Goal: Navigation & Orientation: Find specific page/section

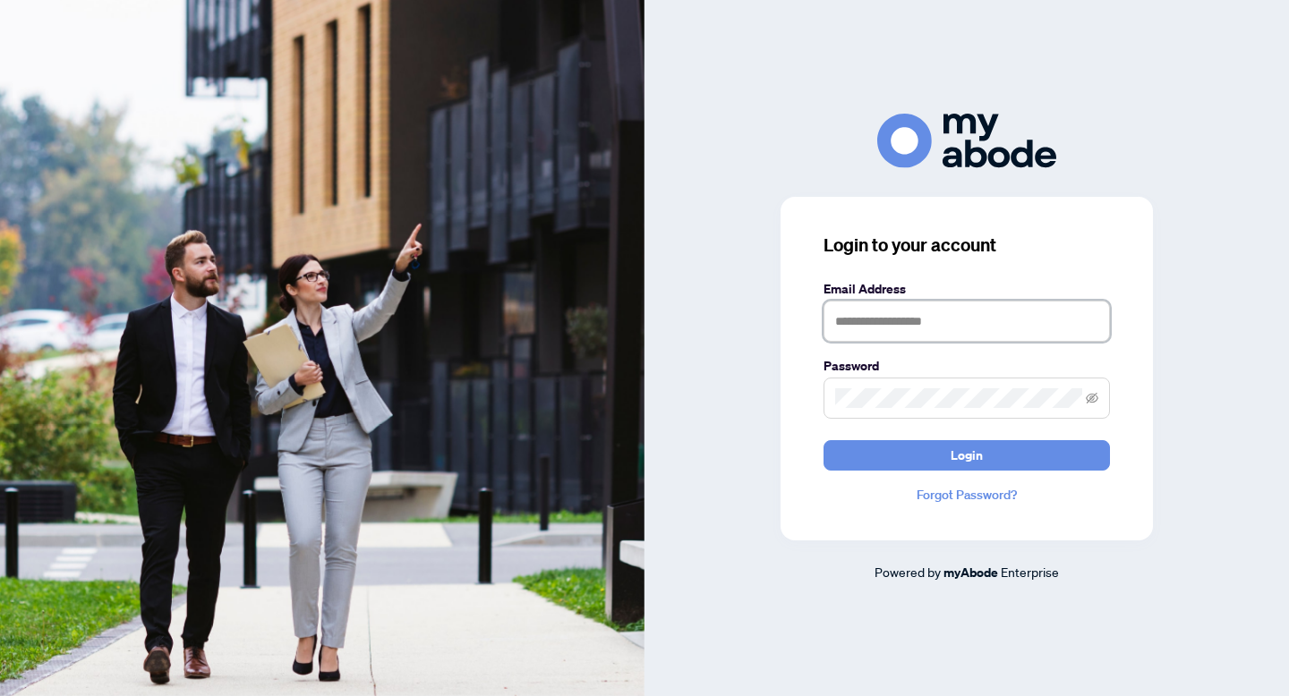
click at [876, 333] on input "text" at bounding box center [966, 321] width 286 height 41
type input "**********"
click at [823, 440] on button "Login" at bounding box center [966, 455] width 286 height 30
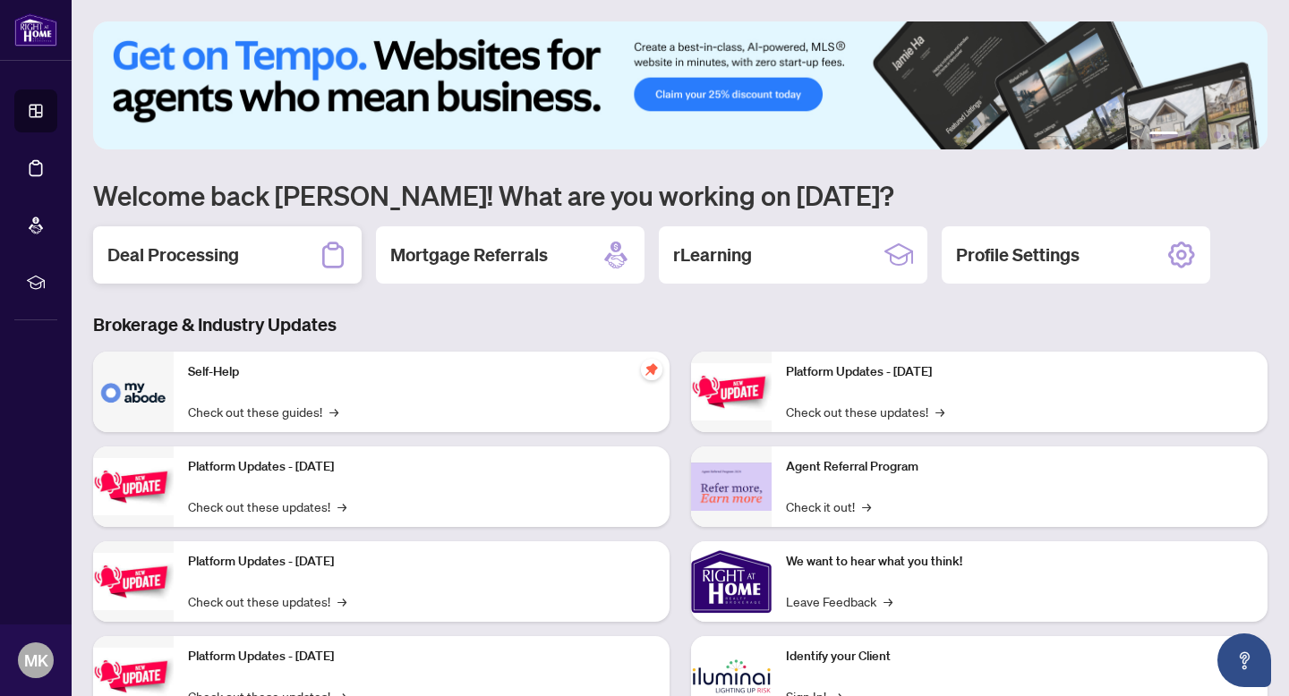
click at [178, 261] on h2 "Deal Processing" at bounding box center [173, 255] width 132 height 25
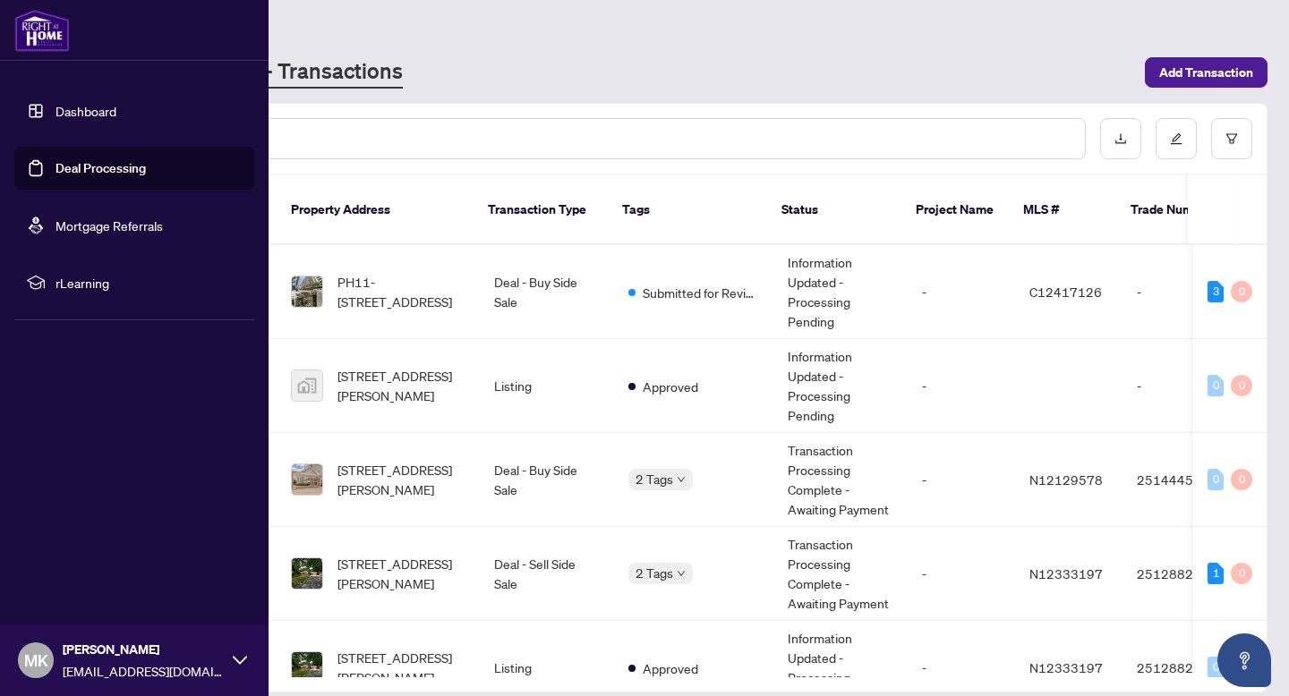
click at [55, 110] on link "Dashboard" at bounding box center [85, 111] width 61 height 16
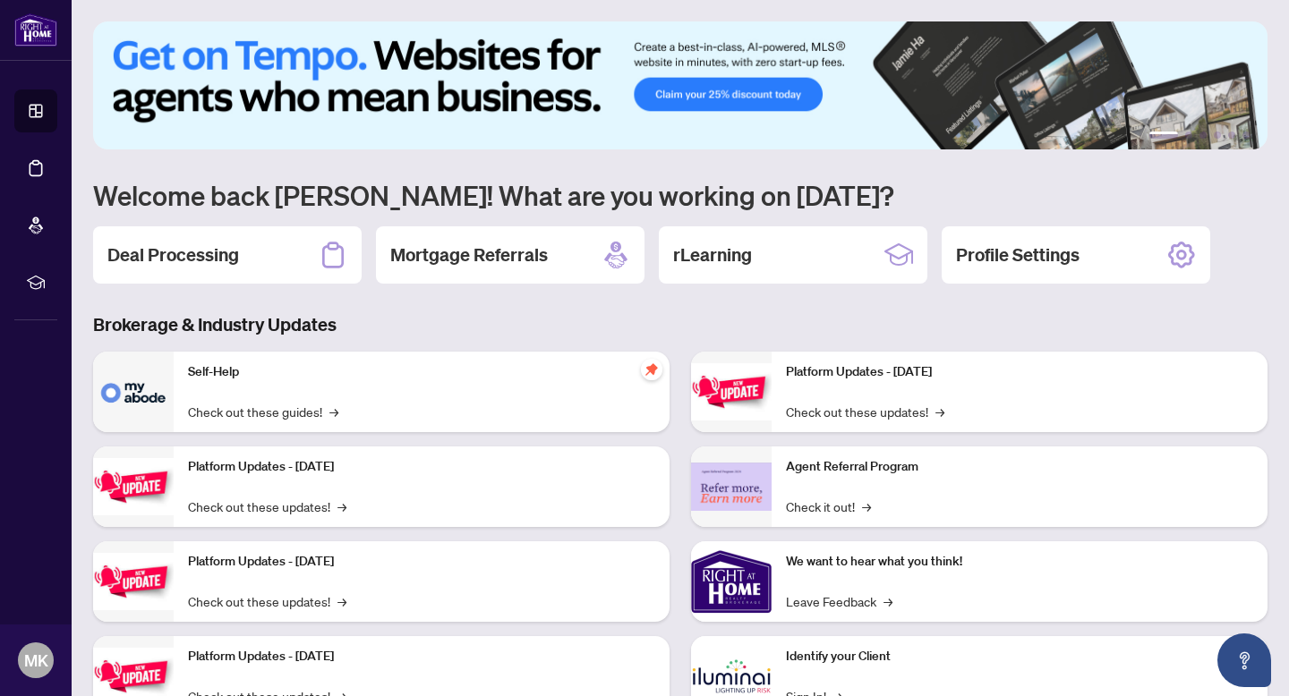
click at [770, 662] on img at bounding box center [731, 676] width 81 height 81
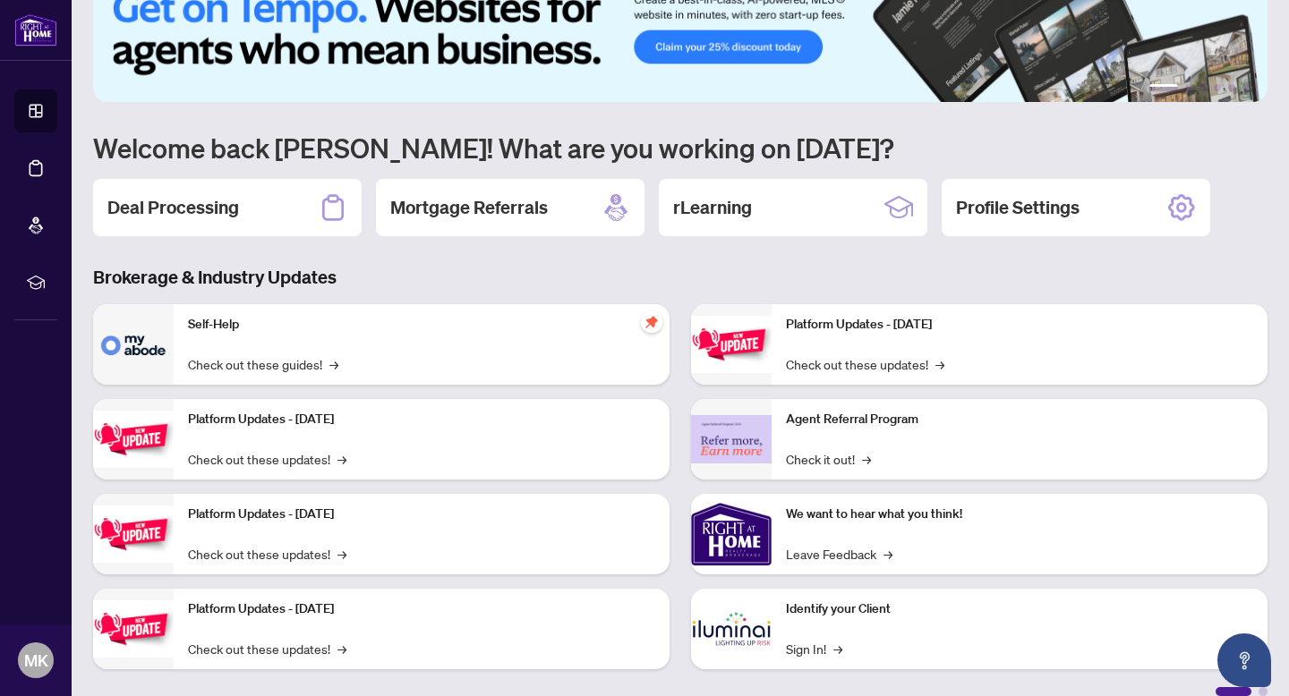
scroll to position [69, 0]
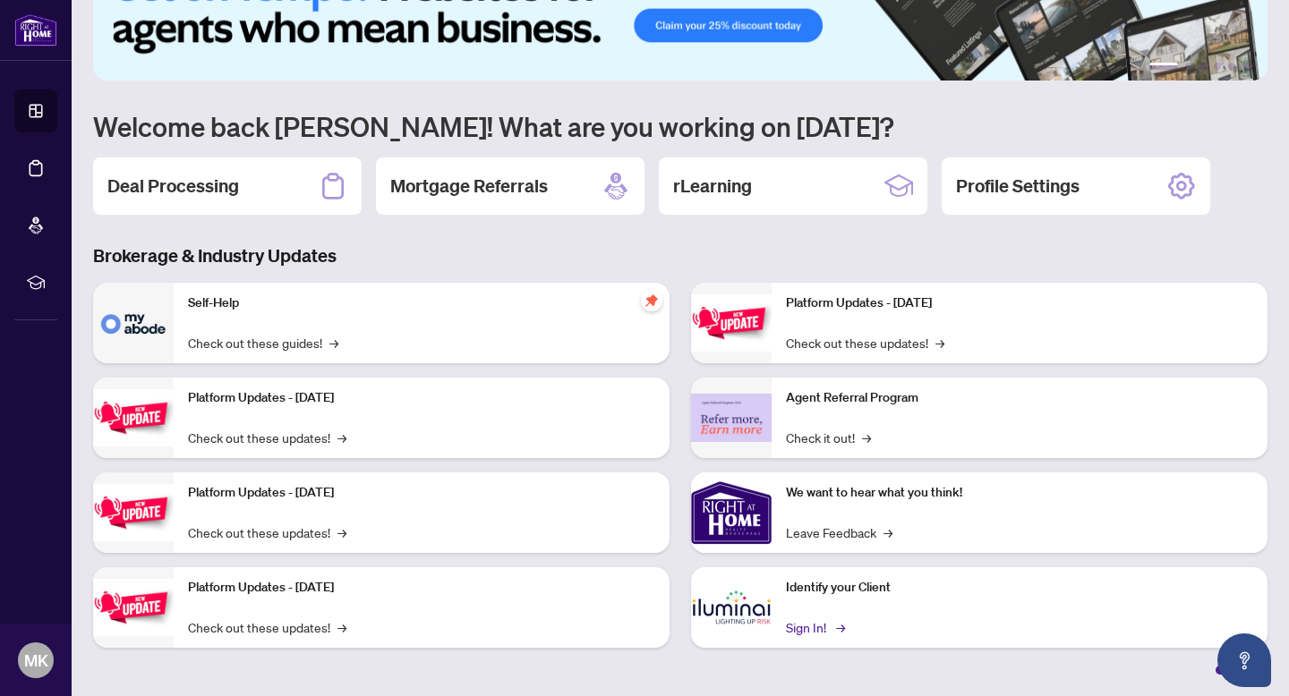
click at [796, 628] on link "Sign In! →" at bounding box center [814, 627] width 56 height 20
